Goal: Task Accomplishment & Management: Complete application form

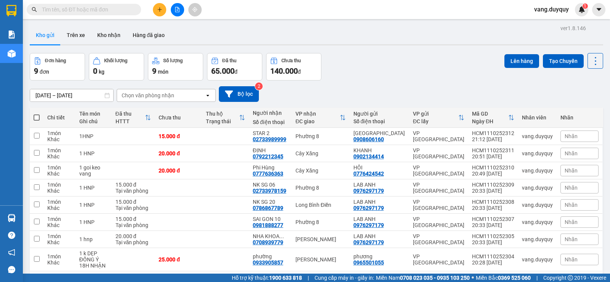
scroll to position [46, 0]
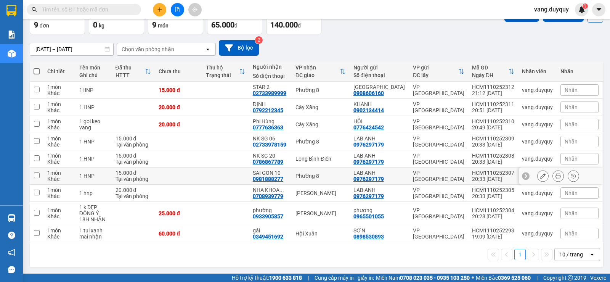
click at [288, 177] on div "SAI GON 10 0981888277" at bounding box center [270, 176] width 35 height 12
checkbox input "true"
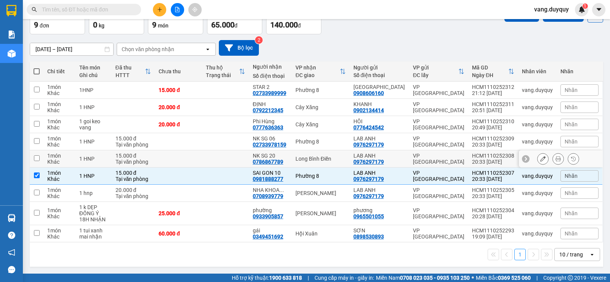
click at [292, 158] on td "NK SG 20 0786867789" at bounding box center [270, 158] width 43 height 17
checkbox input "true"
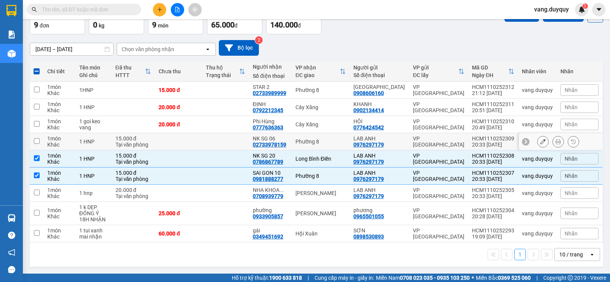
click at [310, 143] on div "Phường 8" at bounding box center [321, 141] width 50 height 6
checkbox input "true"
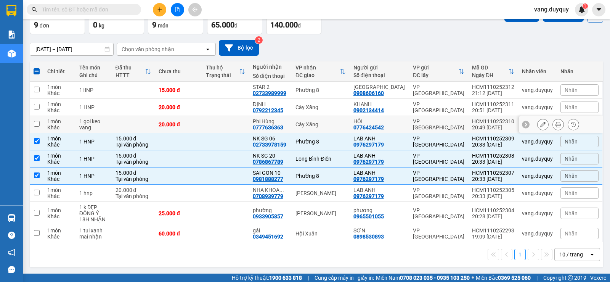
click at [317, 121] on div "Cây Xăng" at bounding box center [321, 124] width 50 height 6
checkbox input "true"
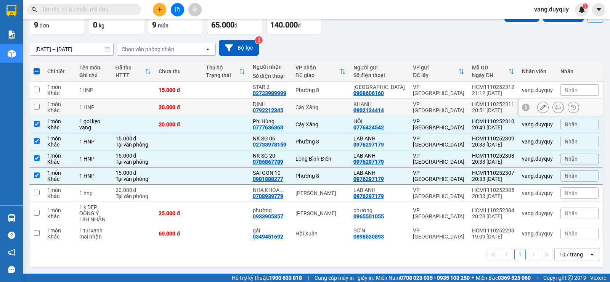
click at [327, 104] on div "Cây Xăng" at bounding box center [321, 107] width 50 height 6
checkbox input "true"
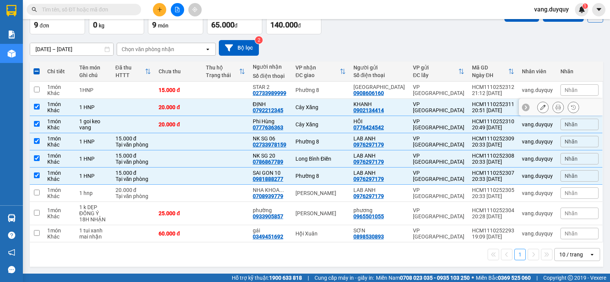
click at [328, 95] on td "Phường 8" at bounding box center [321, 90] width 58 height 17
checkbox input "true"
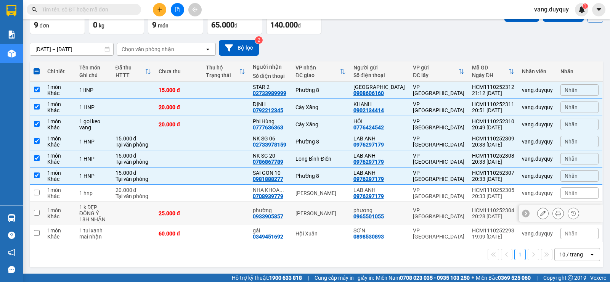
scroll to position [0, 0]
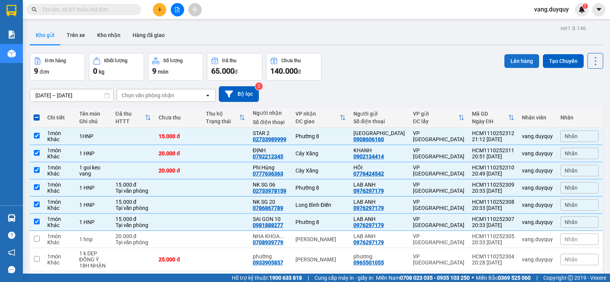
click at [523, 64] on button "Lên hàng" at bounding box center [521, 61] width 35 height 14
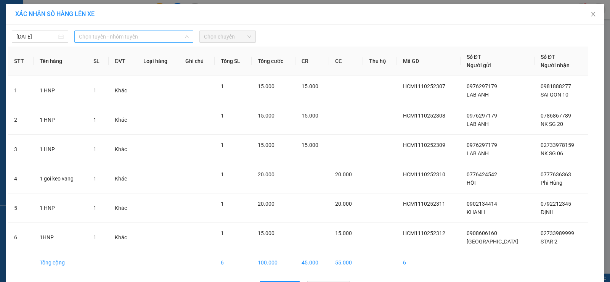
click at [150, 35] on span "Chọn tuyến - nhóm tuyến" at bounding box center [134, 36] width 110 height 11
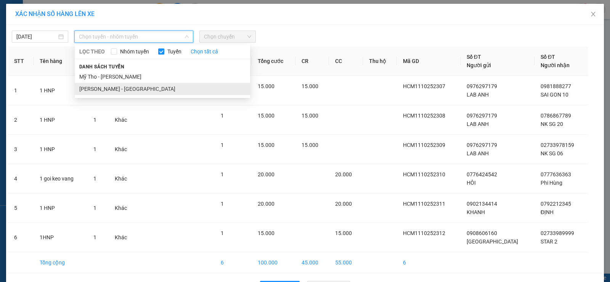
click at [132, 85] on li "Hồ Chí Minh - Mỹ Tho" at bounding box center [162, 89] width 175 height 12
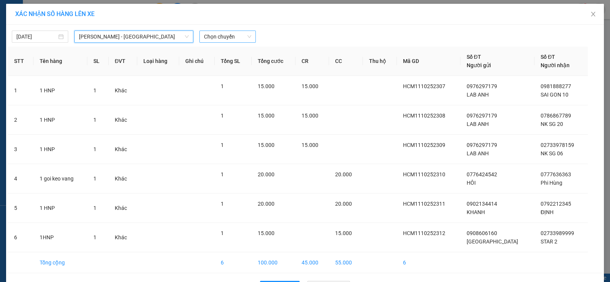
click at [231, 39] on span "Chọn chuyến" at bounding box center [227, 36] width 47 height 11
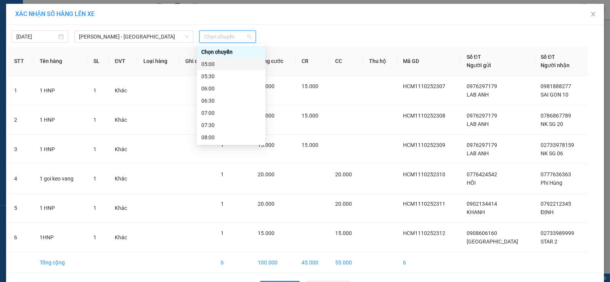
click at [224, 60] on div "05:00" at bounding box center [230, 64] width 59 height 8
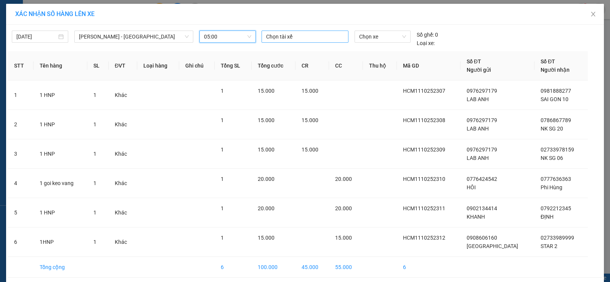
click at [296, 40] on div at bounding box center [304, 36] width 83 height 9
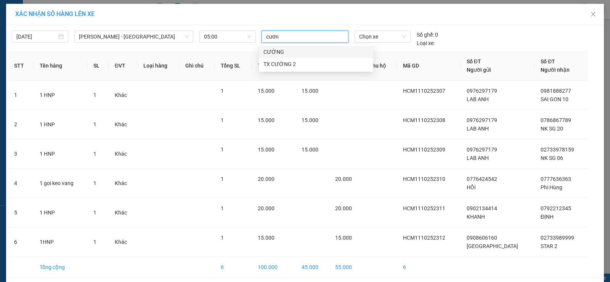
type input "cương"
click at [290, 52] on div "CƯỜNG" at bounding box center [315, 52] width 105 height 8
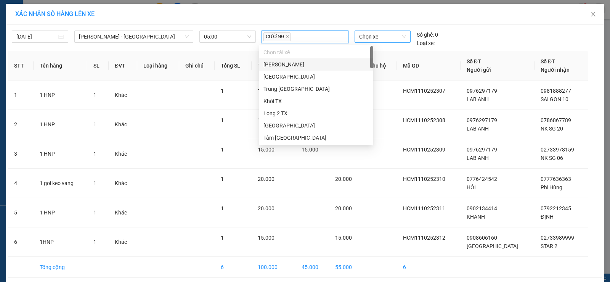
click at [376, 33] on span "Chọn xe" at bounding box center [382, 36] width 47 height 11
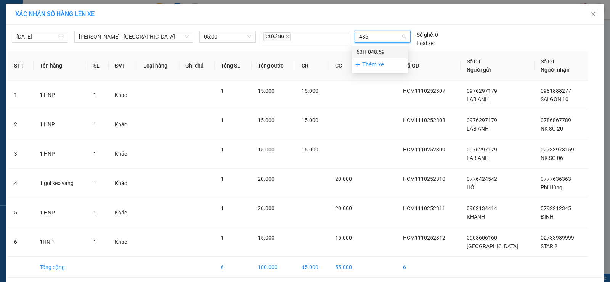
type input "4859"
click at [378, 50] on div "63H-048.59" at bounding box center [380, 52] width 47 height 8
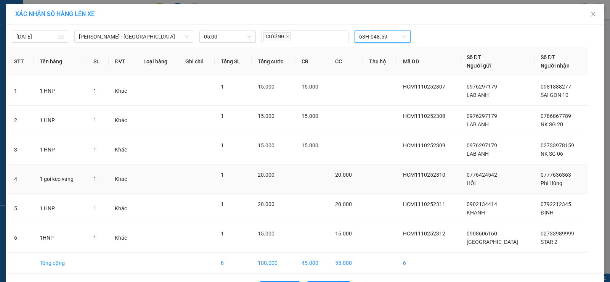
scroll to position [26, 0]
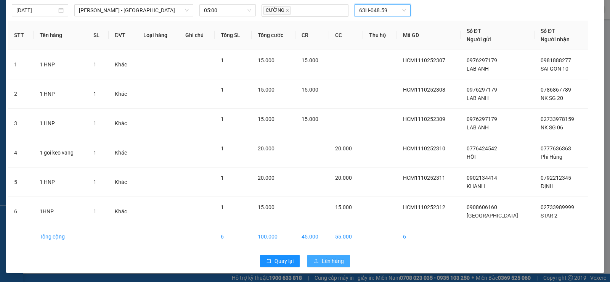
click at [323, 257] on span "Lên hàng" at bounding box center [333, 261] width 22 height 8
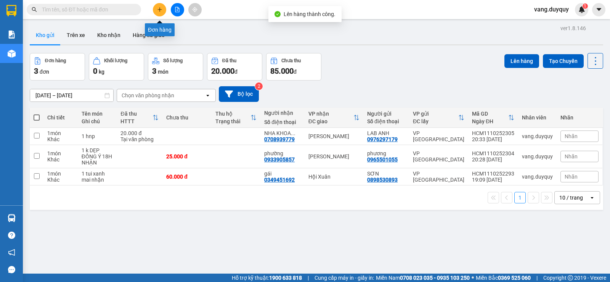
click at [159, 12] on button at bounding box center [159, 9] width 13 height 13
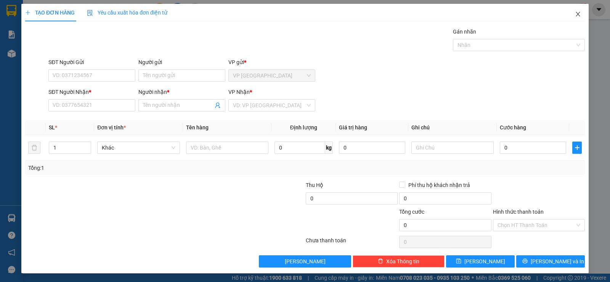
click at [575, 12] on icon "close" at bounding box center [578, 14] width 6 height 6
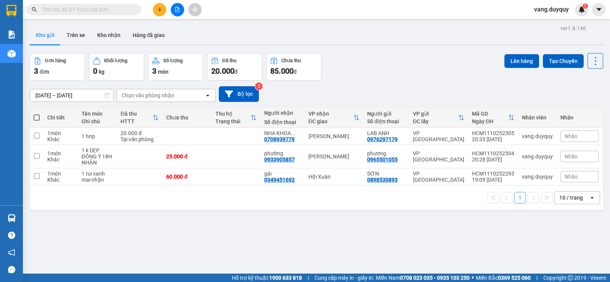
click at [84, 6] on input "text" at bounding box center [87, 9] width 90 height 8
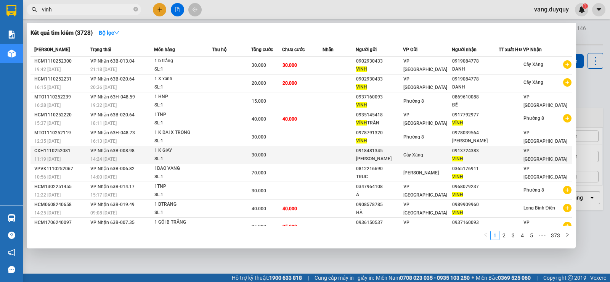
type input "vinh"
click at [398, 151] on div "0918481345" at bounding box center [379, 151] width 47 height 8
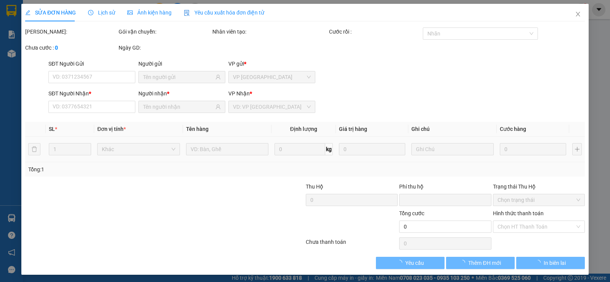
type input "0918481345"
type input "MINH TAM"
type input "0913724383"
type input "VINH"
type input "0"
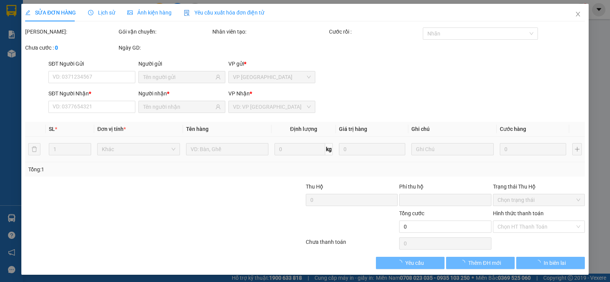
type input "30.000"
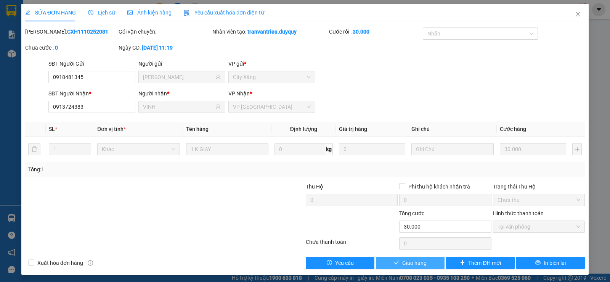
click at [418, 263] on span "Giao hàng" at bounding box center [414, 263] width 24 height 8
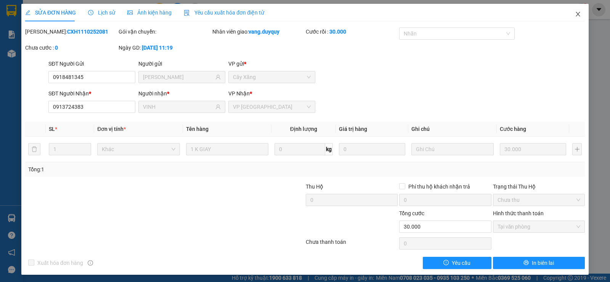
click at [577, 15] on span "Close" at bounding box center [577, 14] width 21 height 21
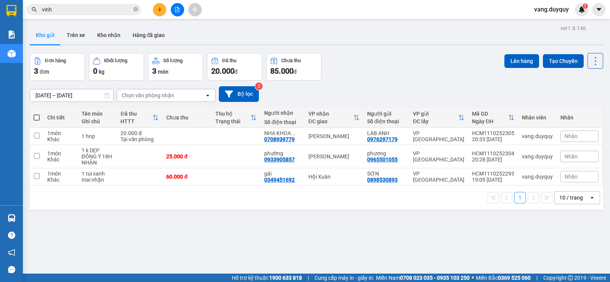
click at [162, 7] on icon "plus" at bounding box center [159, 9] width 5 height 5
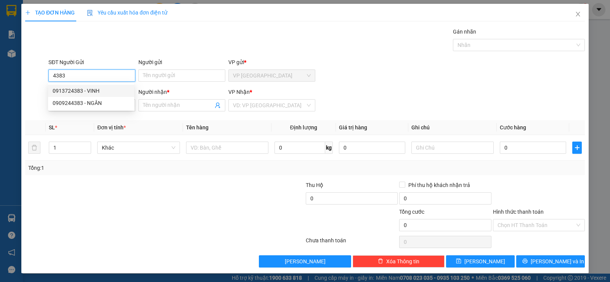
drag, startPoint x: 87, startPoint y: 87, endPoint x: 85, endPoint y: 90, distance: 4.1
click at [88, 87] on div "0913724383 - VINH" at bounding box center [91, 91] width 77 height 8
type input "0913724383"
type input "VINH"
type input "0913724383"
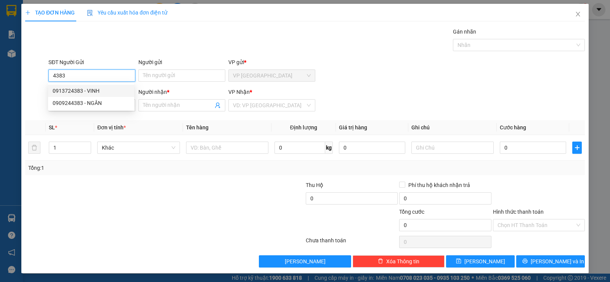
type input "VINH"
type input "80.000"
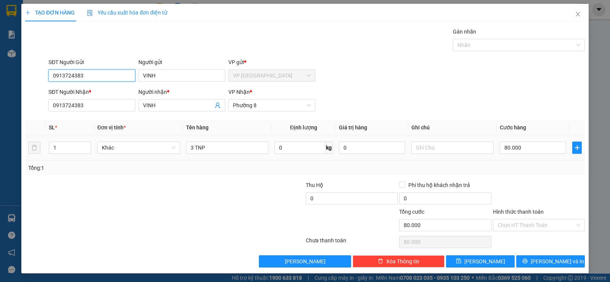
type input "0913724383"
drag, startPoint x: 194, startPoint y: 154, endPoint x: 190, endPoint y: 157, distance: 4.9
click at [190, 157] on td "3 TNP" at bounding box center [227, 148] width 88 height 26
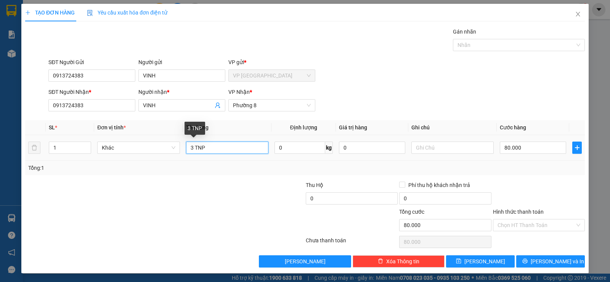
drag, startPoint x: 194, startPoint y: 145, endPoint x: 120, endPoint y: 192, distance: 87.2
click at [122, 192] on div "Transit Pickup Surcharge Ids Transit Deliver Surcharge Ids Transit Deliver Surc…" at bounding box center [305, 147] width 560 height 240
type input "10TNP"
click at [546, 150] on input "80.000" at bounding box center [533, 147] width 66 height 12
type input "3"
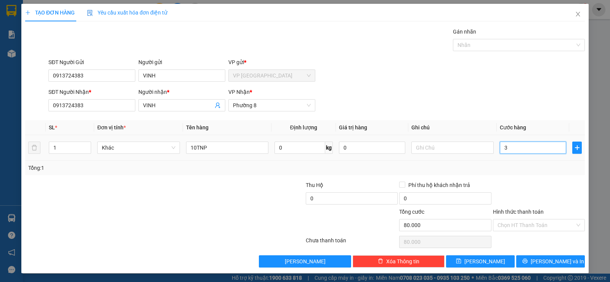
type input "3"
type input "30"
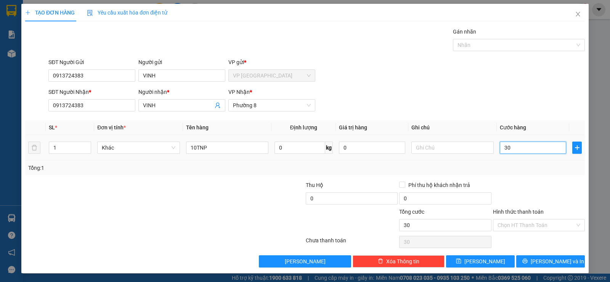
type input "300"
type input "300.000"
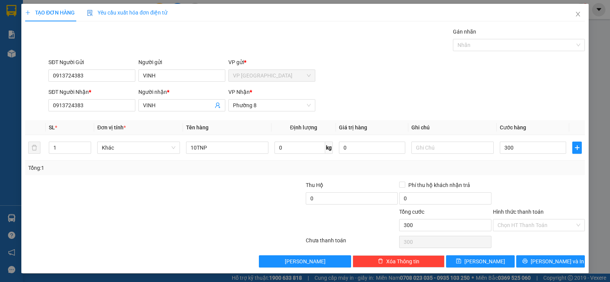
type input "300.000"
click at [544, 177] on div "Transit Pickup Surcharge Ids Transit Deliver Surcharge Ids Transit Deliver Surc…" at bounding box center [305, 147] width 560 height 240
click at [545, 220] on input "Hình thức thanh toán" at bounding box center [536, 224] width 77 height 11
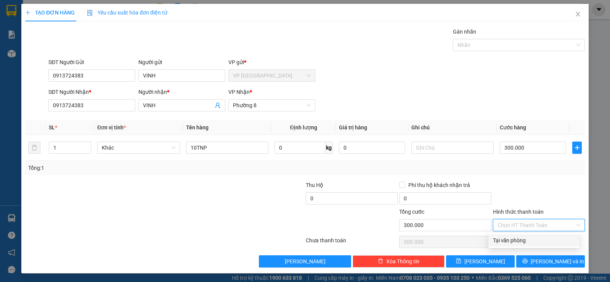
click at [540, 239] on div "Tại văn phòng" at bounding box center [534, 240] width 82 height 8
type input "0"
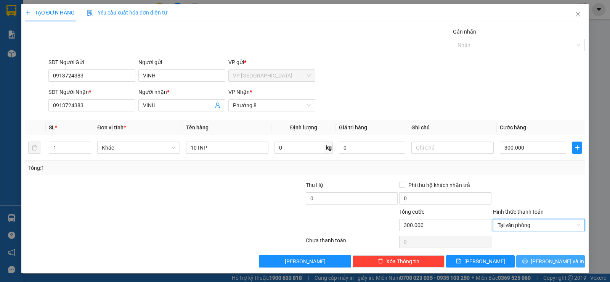
click at [538, 259] on button "Lưu và In" at bounding box center [550, 261] width 69 height 12
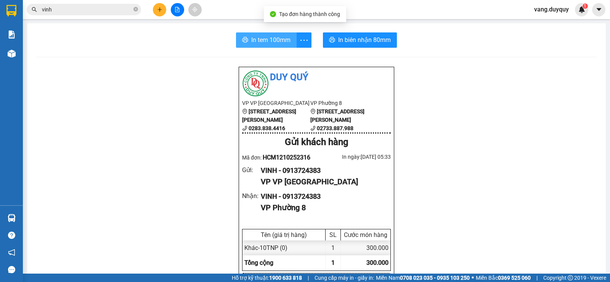
click at [267, 41] on span "In tem 100mm" at bounding box center [270, 40] width 39 height 10
click at [72, 7] on input "vinh" at bounding box center [87, 9] width 90 height 8
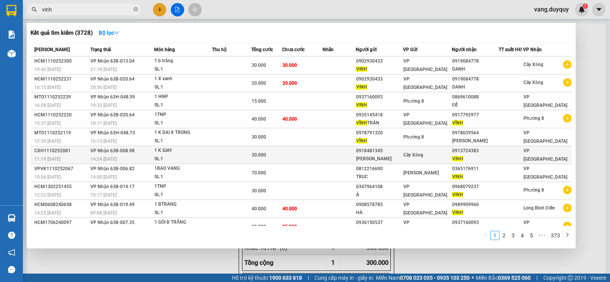
click at [279, 154] on div "30.000" at bounding box center [267, 155] width 30 height 8
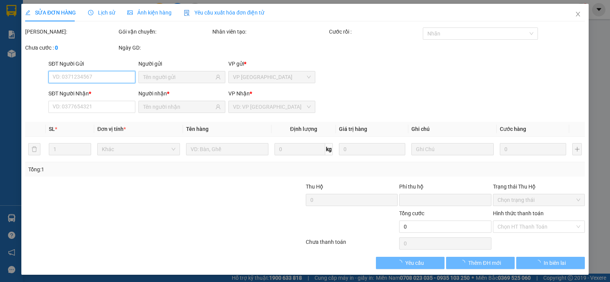
type input "0918481345"
type input "MINH TAM"
type input "0913724383"
type input "VINH"
type input "0"
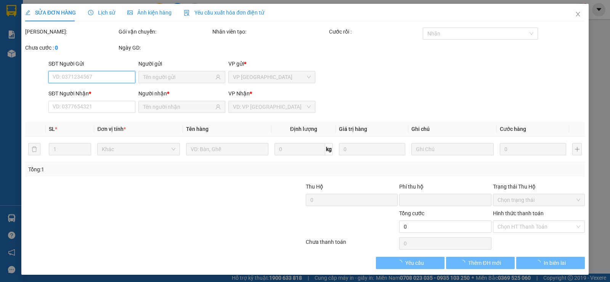
type input "30.000"
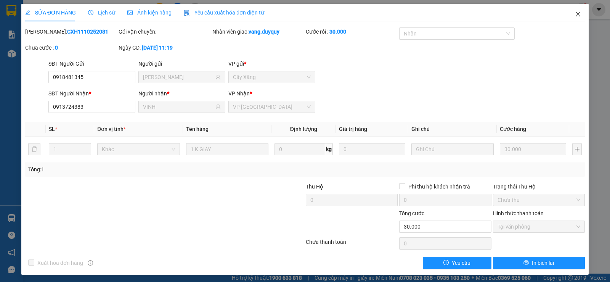
click at [567, 17] on span "Close" at bounding box center [577, 14] width 21 height 21
